Goal: Check status

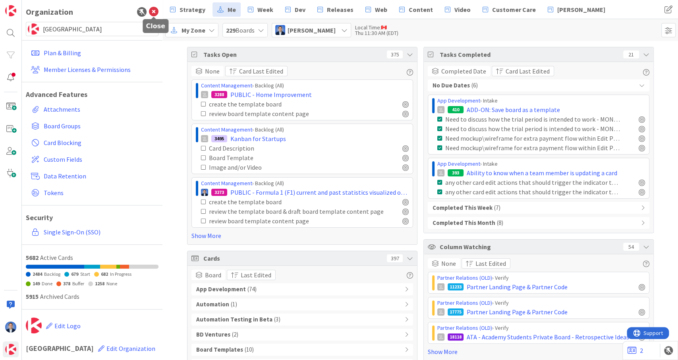
click at [158, 14] on icon at bounding box center [154, 12] width 10 height 10
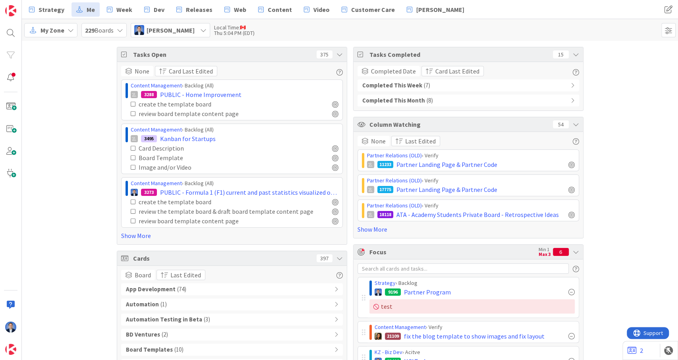
click at [499, 104] on div "Completed This Month ( 8 )" at bounding box center [467, 100] width 221 height 12
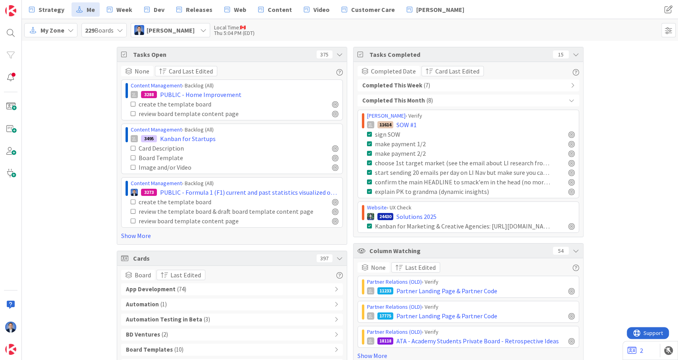
click at [499, 104] on div "Completed This Month ( 8 )" at bounding box center [467, 100] width 221 height 12
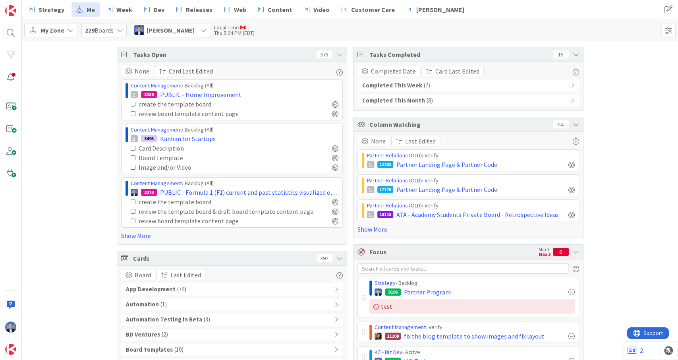
click at [502, 85] on div "Completed This Week ( 7 )" at bounding box center [467, 85] width 221 height 12
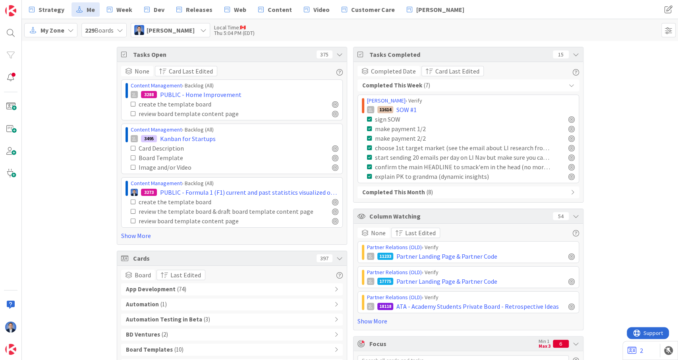
click at [502, 85] on div "Completed This Week ( 7 )" at bounding box center [467, 85] width 221 height 12
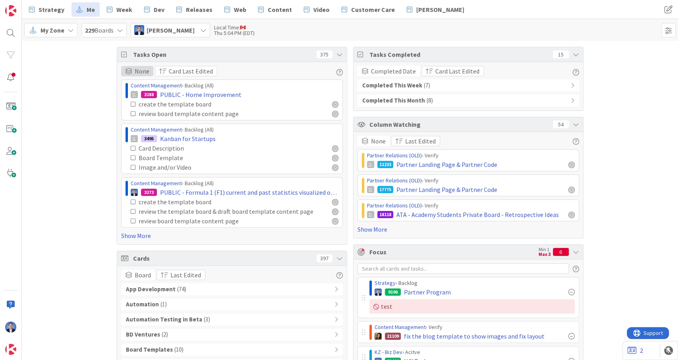
click at [140, 69] on span "None" at bounding box center [142, 71] width 15 height 10
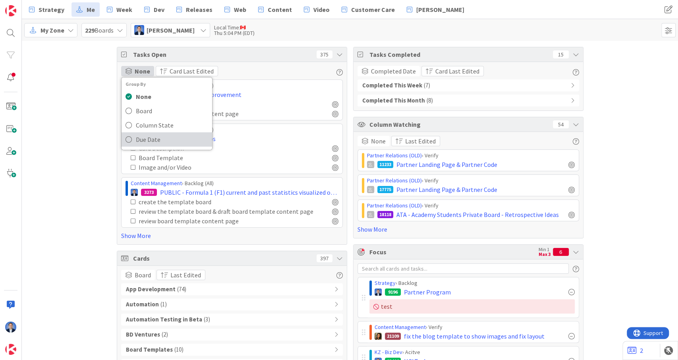
click at [168, 138] on span "Due Date" at bounding box center [172, 139] width 72 height 12
